Goal: Book appointment/travel/reservation

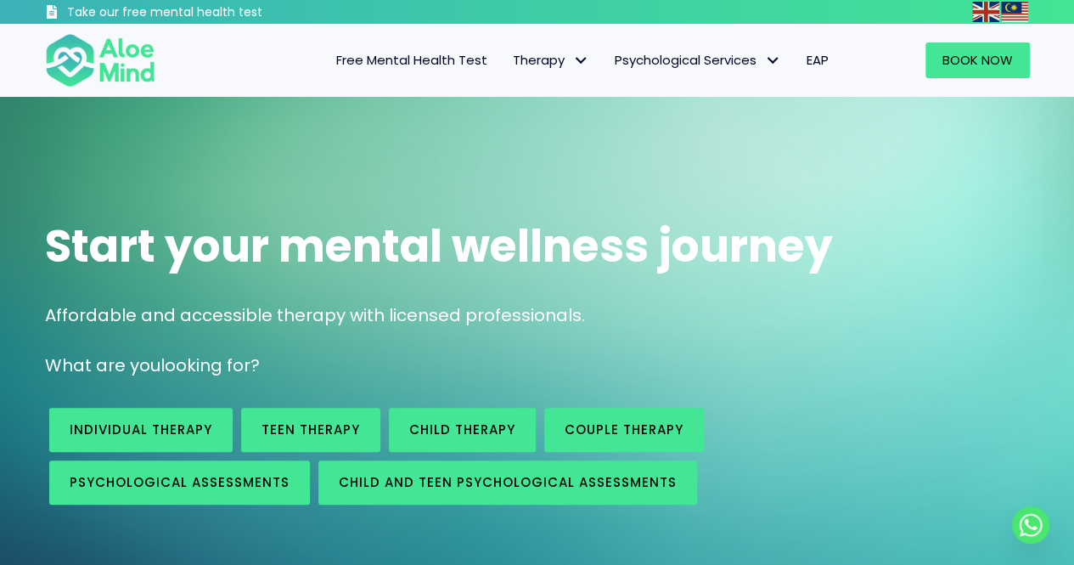
drag, startPoint x: 0, startPoint y: 0, endPoint x: 402, endPoint y: 16, distance: 402.1
click at [401, 16] on div at bounding box center [666, 12] width 594 height 24
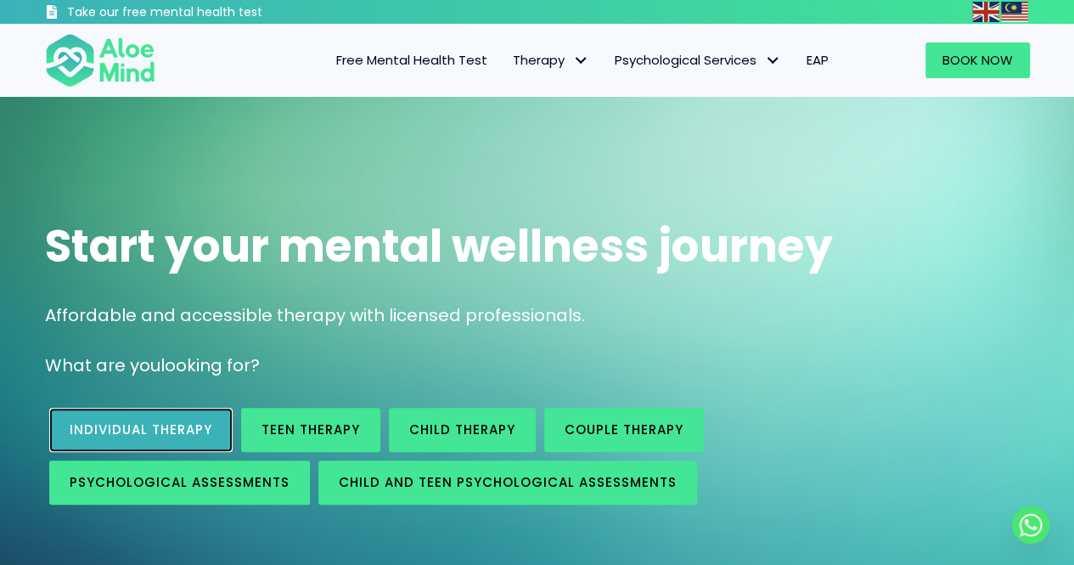
click at [188, 427] on span "Individual therapy" at bounding box center [141, 429] width 143 height 18
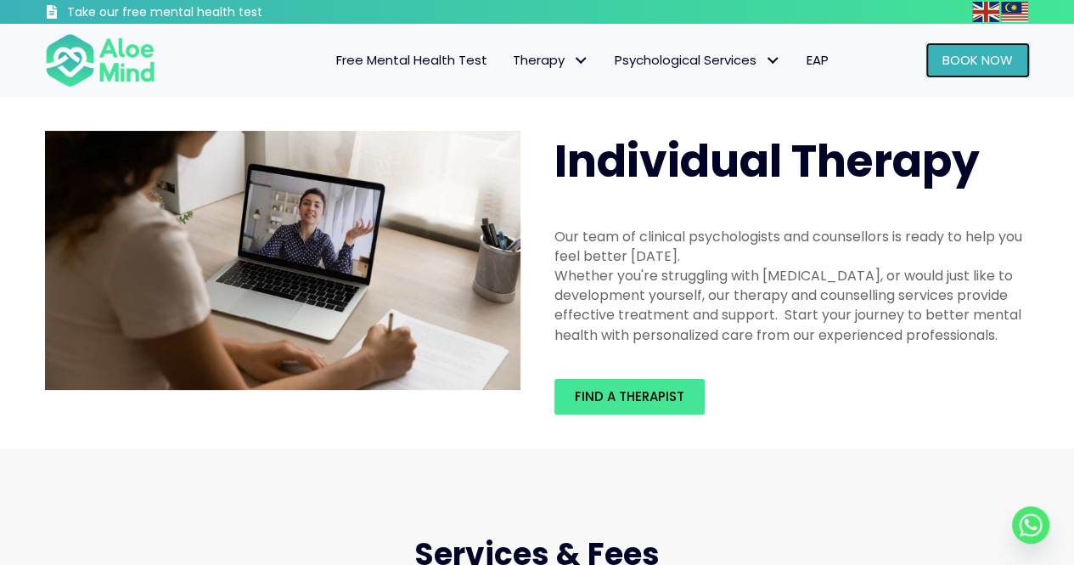
click at [946, 71] on link "Book Now" at bounding box center [978, 60] width 104 height 36
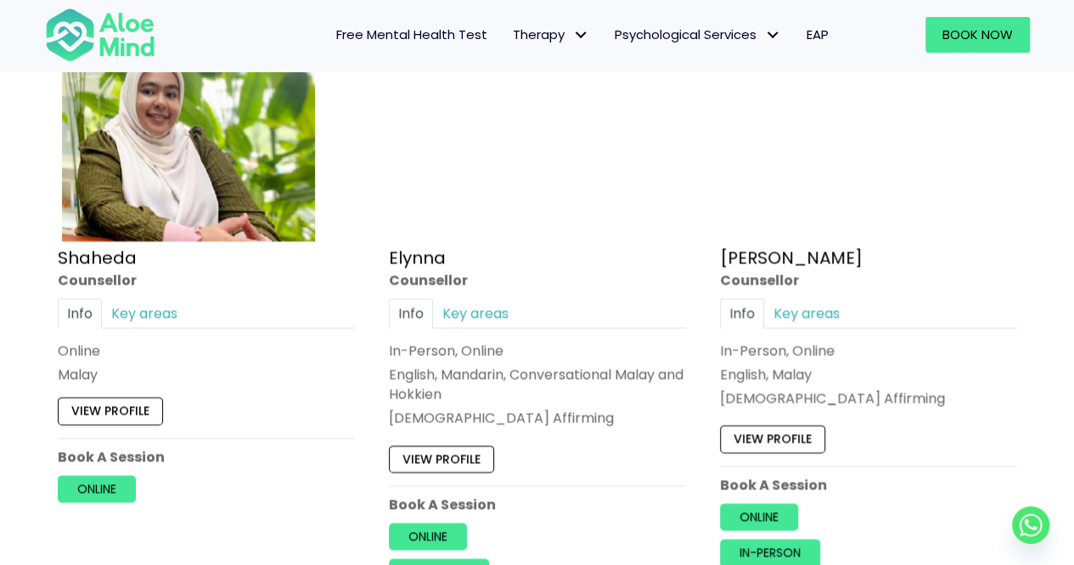
scroll to position [1699, 0]
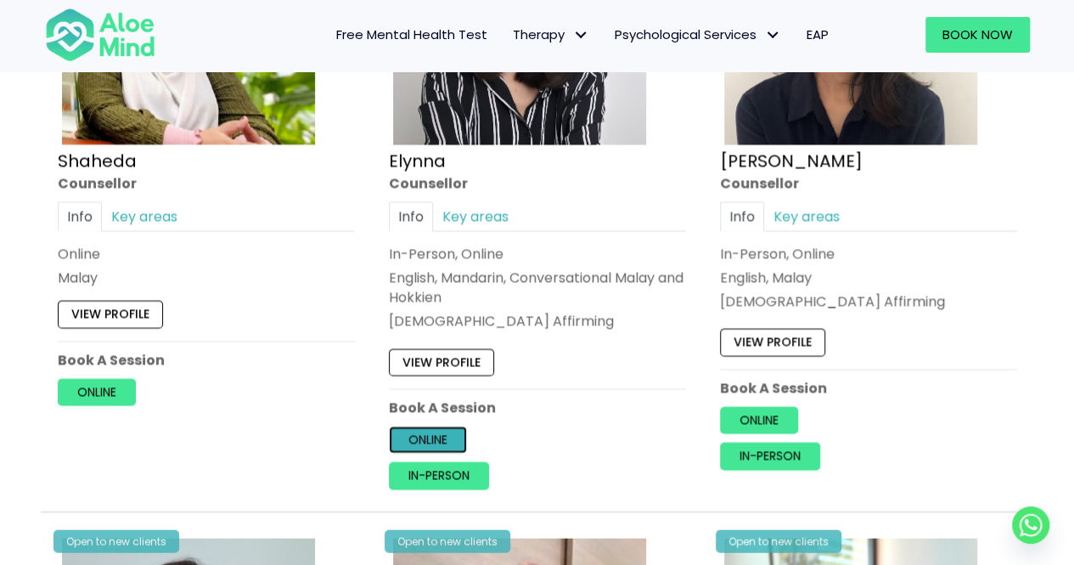
click at [455, 432] on link "Online" at bounding box center [428, 439] width 78 height 27
click at [435, 466] on link "In-person" at bounding box center [439, 476] width 100 height 27
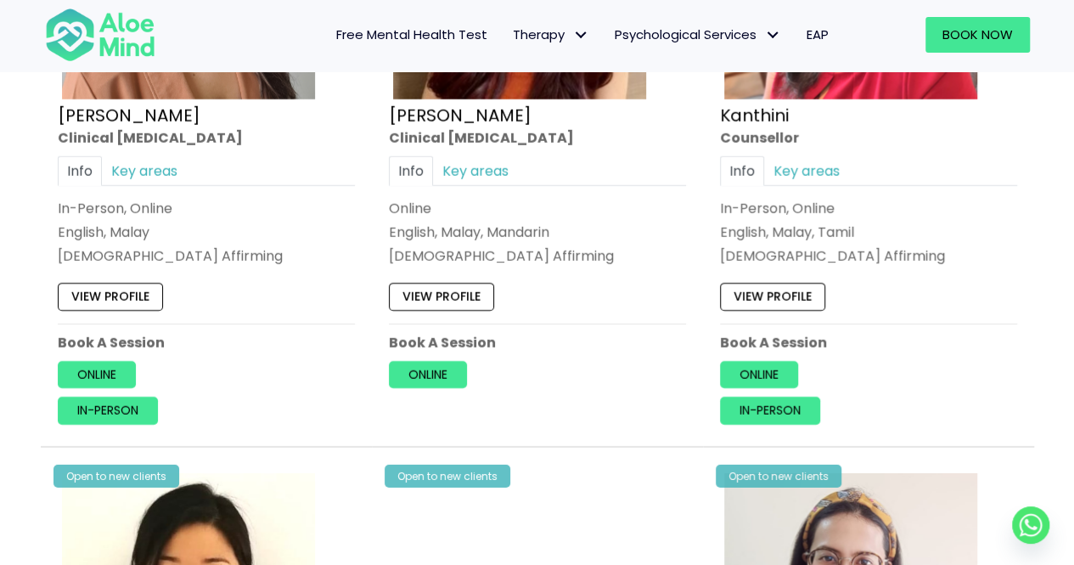
scroll to position [2463, 0]
